Goal: Task Accomplishment & Management: Use online tool/utility

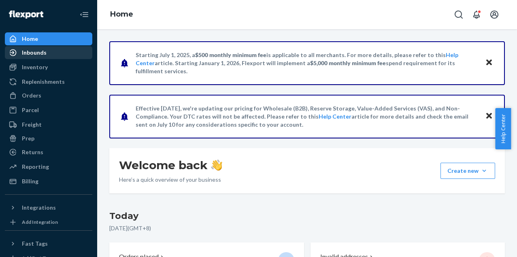
click at [53, 54] on div "Inbounds" at bounding box center [49, 52] width 86 height 11
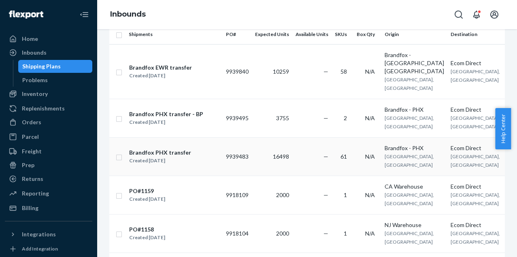
scroll to position [108, 0]
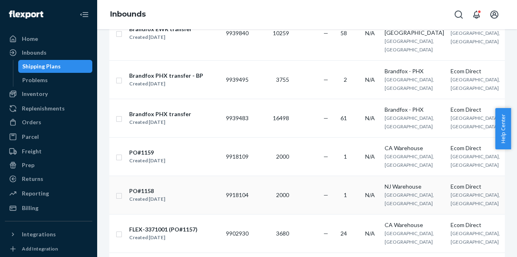
click at [180, 187] on div "PO#1158 Created [DATE]" at bounding box center [174, 195] width 91 height 17
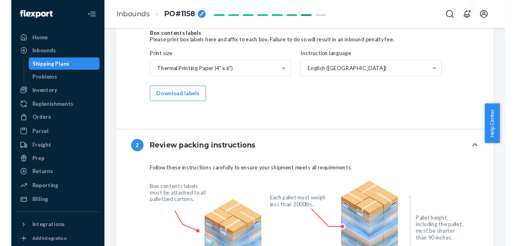
scroll to position [336, 0]
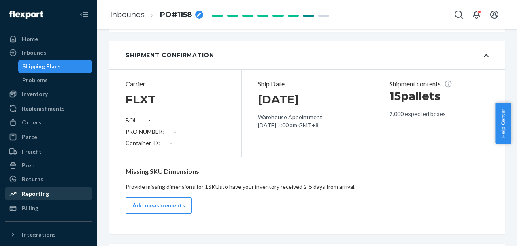
click at [43, 192] on div "Reporting" at bounding box center [35, 193] width 27 height 8
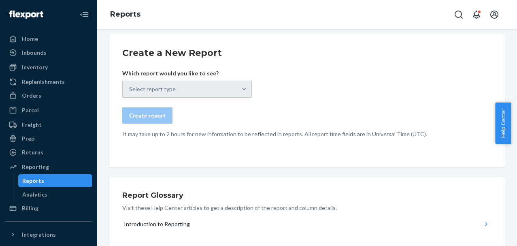
scroll to position [41, 0]
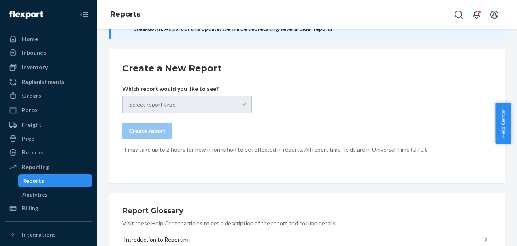
click at [304, 0] on div "Reports" at bounding box center [307, 14] width 420 height 29
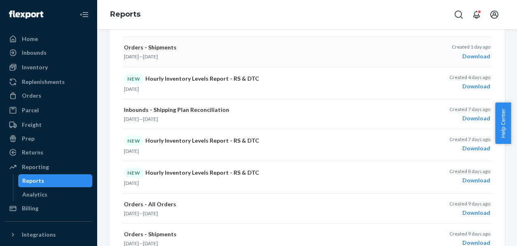
scroll to position [180, 0]
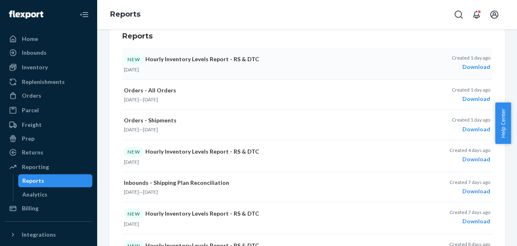
click at [467, 69] on div "Download" at bounding box center [471, 67] width 38 height 8
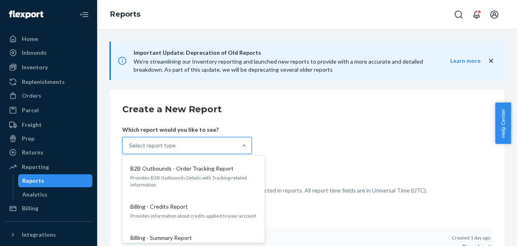
click at [200, 138] on div "Select report type" at bounding box center [180, 145] width 114 height 16
click at [130, 141] on input "option B2B Outbounds - Order Tracking Report focused, 1 of 32. 32 results avail…" at bounding box center [129, 145] width 1 height 8
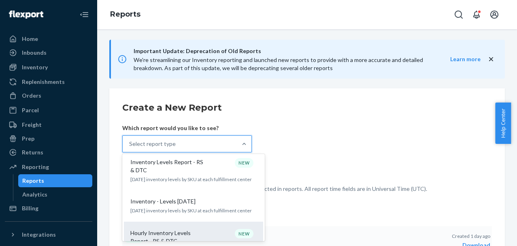
scroll to position [568, 0]
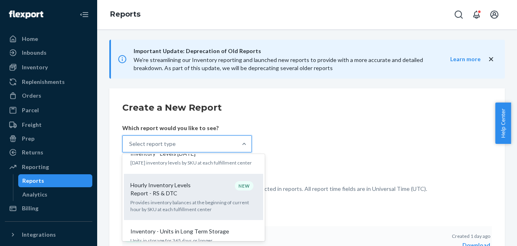
click at [219, 199] on p "Provides inventory balances at the beginning of current hour by SKU at each ful…" at bounding box center [193, 206] width 126 height 14
click at [130, 148] on input "option Hourly Inventory Levels Report - RS & DTC focused, 16 of 32. 32 results …" at bounding box center [129, 144] width 1 height 8
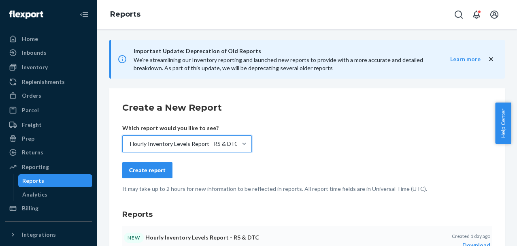
click at [151, 168] on div "Create report" at bounding box center [147, 170] width 36 height 8
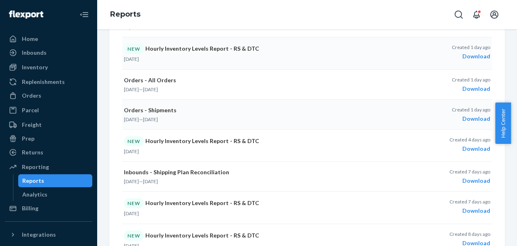
scroll to position [161, 0]
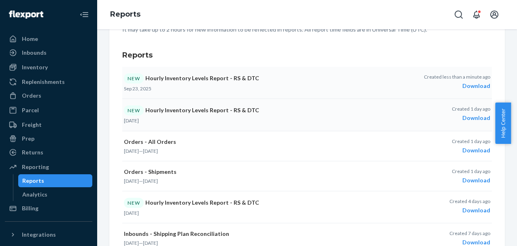
click at [462, 87] on div "Download" at bounding box center [457, 86] width 66 height 8
